Goal: Information Seeking & Learning: Find specific fact

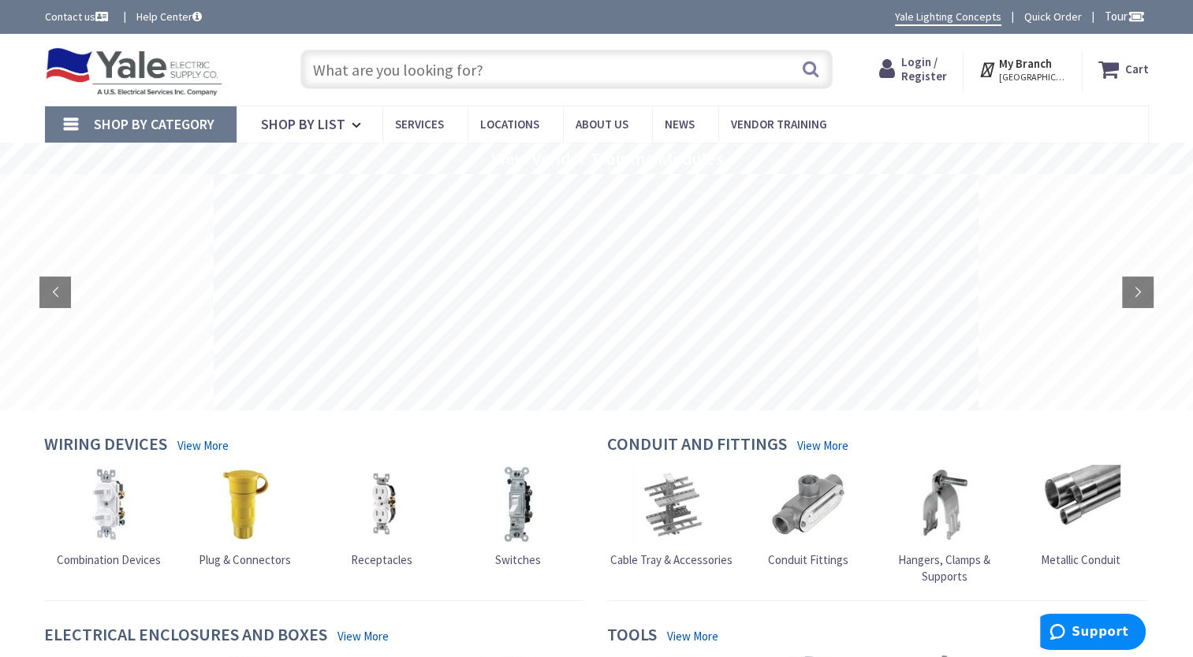
click at [943, 65] on span "Login / Register" at bounding box center [924, 68] width 46 height 29
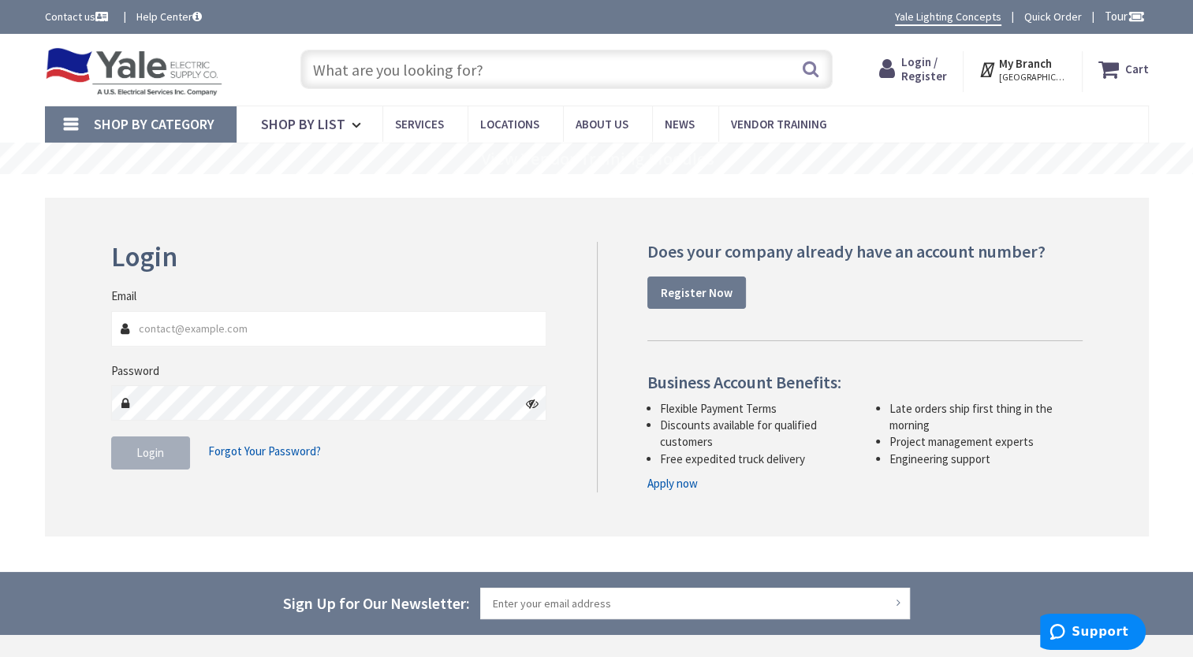
type input "jlruth@jlruth.comcastbiz.net"
click at [154, 445] on span "Login" at bounding box center [150, 452] width 28 height 15
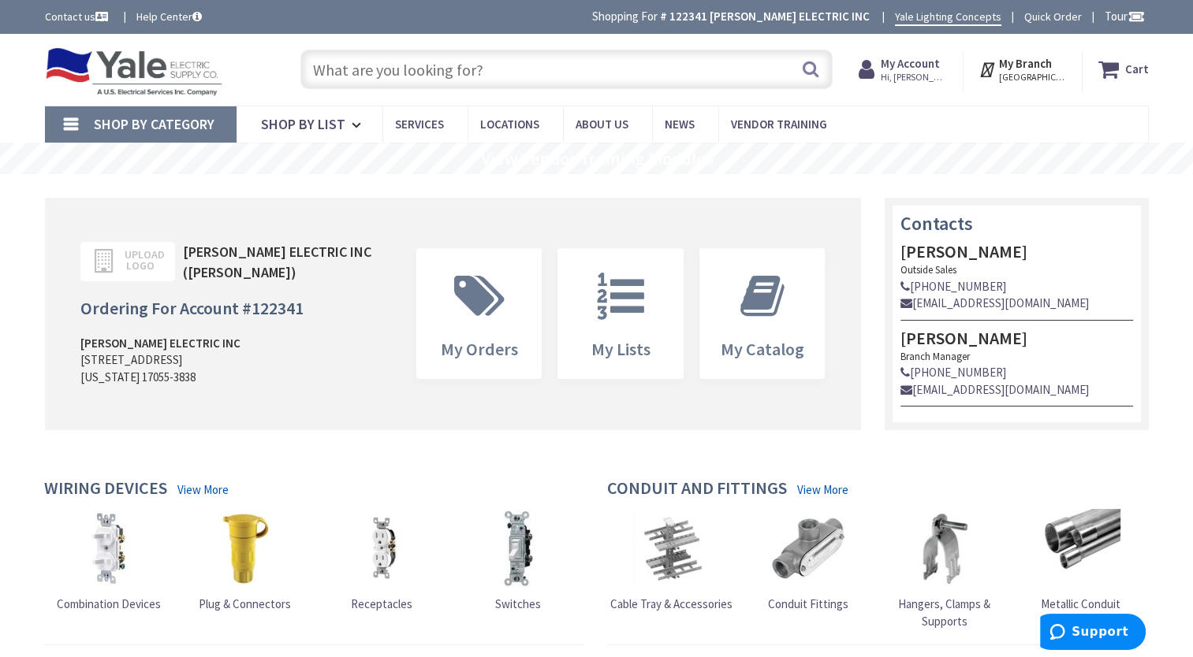
click at [496, 84] on input "text" at bounding box center [566, 69] width 532 height 39
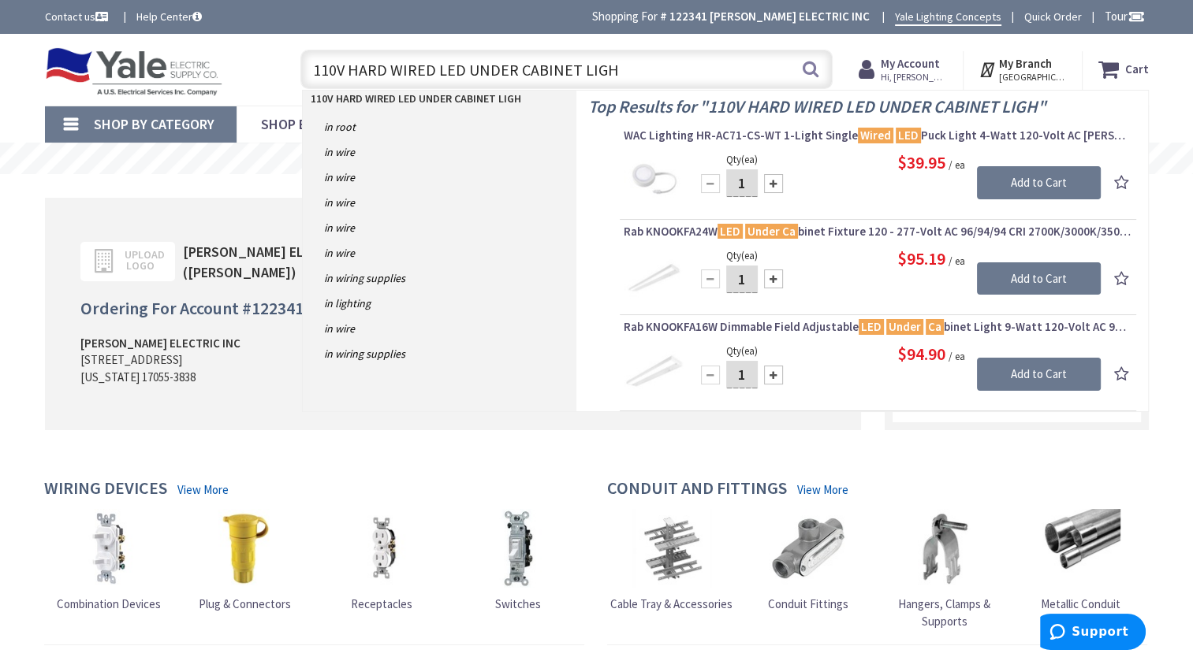
type input "110V HARD WIRED LED UNDER CABINET LIGHT"
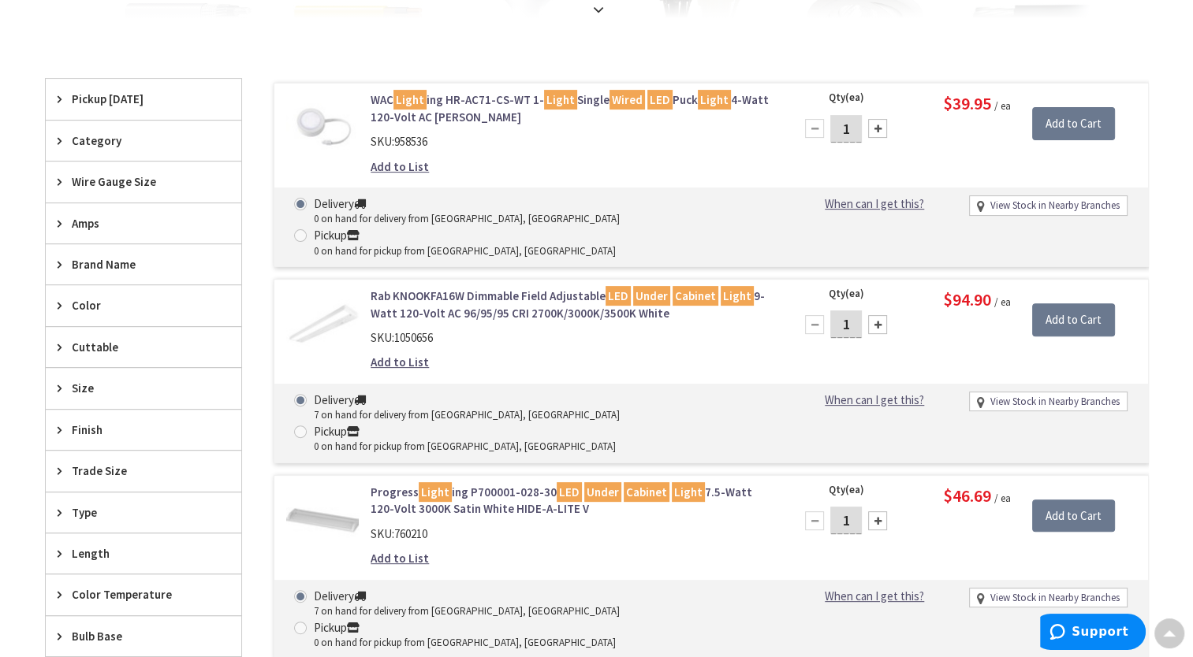
scroll to position [631, 0]
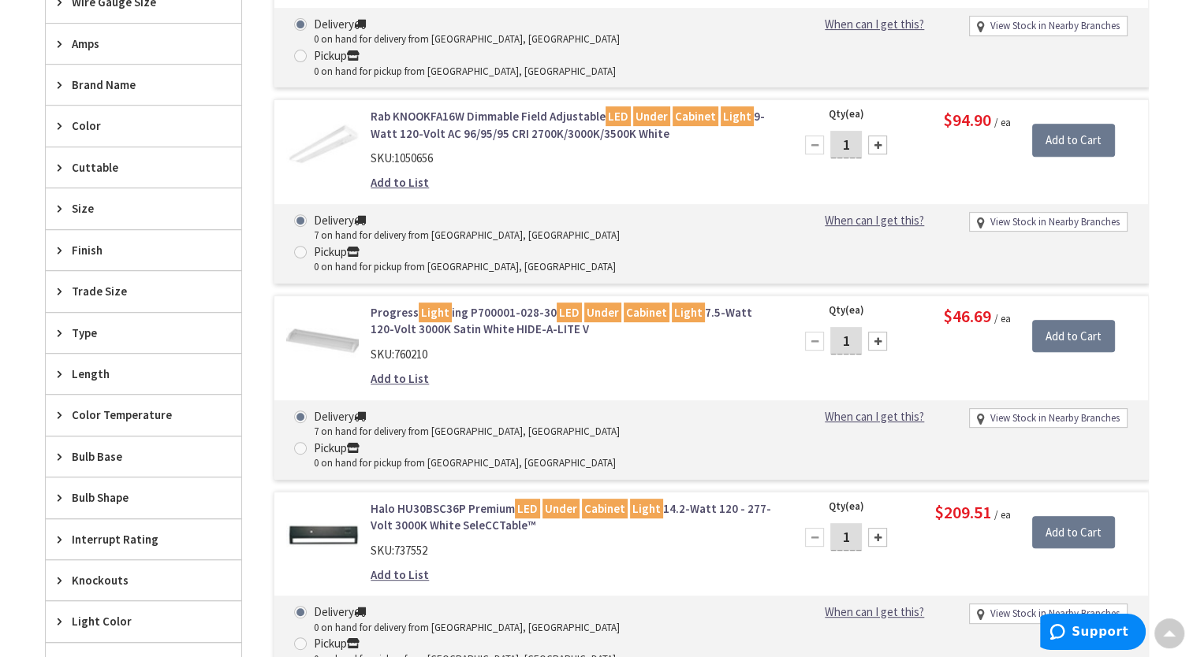
click at [511, 304] on link "Progress Light ing P700001-028-30 LED Under Cabinet Light 7.5-Watt 120-Volt 300…" at bounding box center [570, 321] width 401 height 34
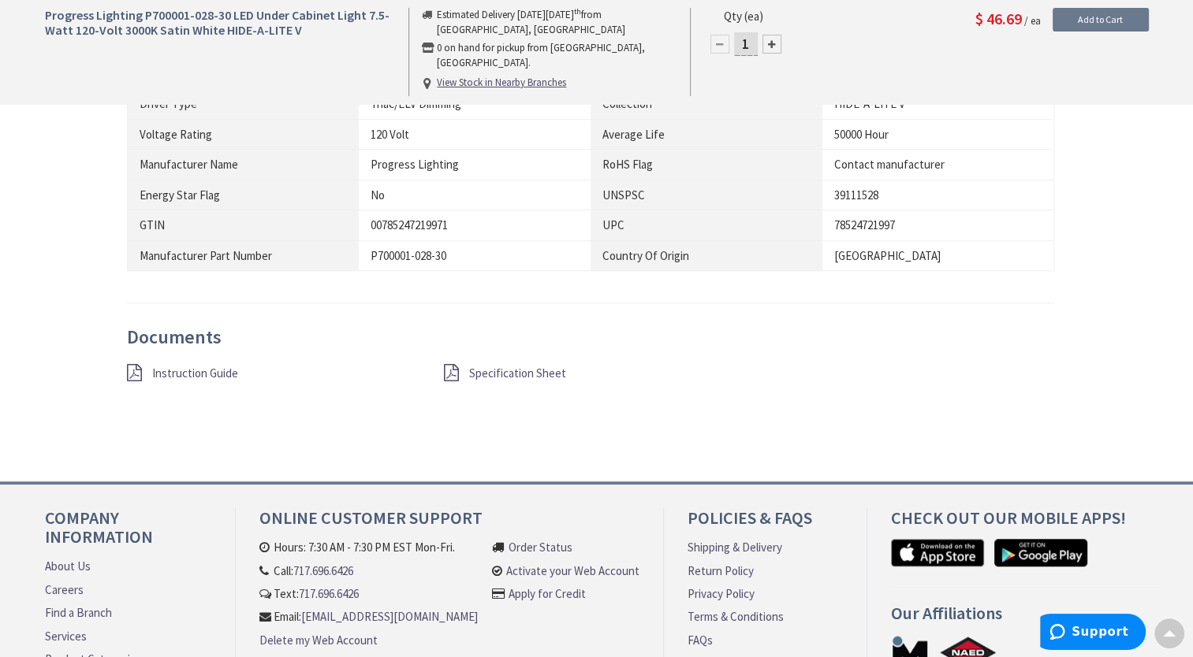
scroll to position [1340, 0]
click at [489, 365] on span "Specification Sheet" at bounding box center [517, 372] width 97 height 15
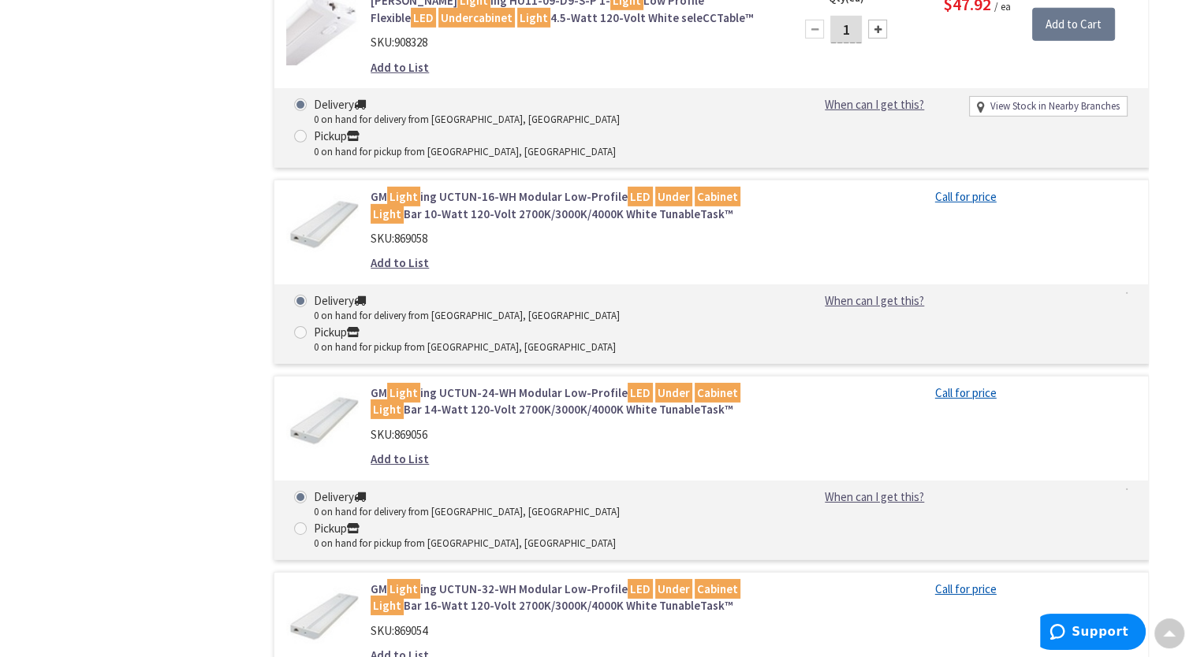
scroll to position [5019, 0]
